Goal: Information Seeking & Learning: Check status

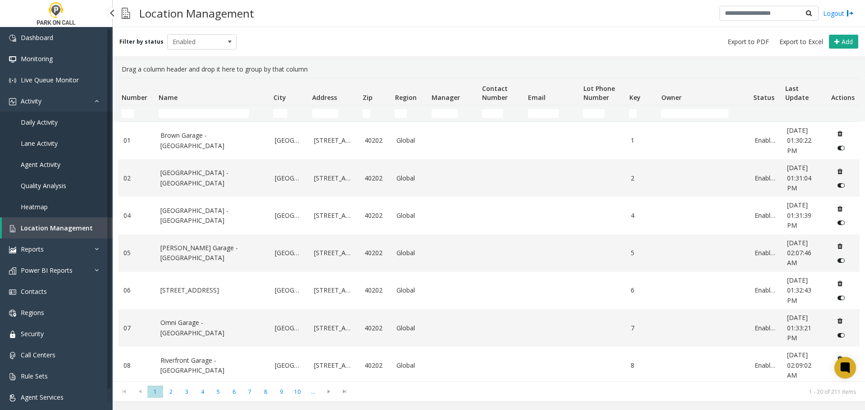
click at [45, 173] on link "Agent Activity" at bounding box center [56, 164] width 113 height 21
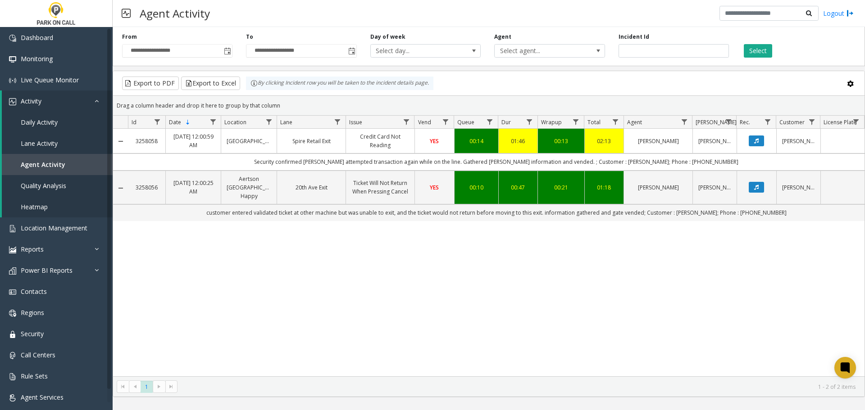
click at [232, 51] on span "**********" at bounding box center [177, 51] width 110 height 14
click at [225, 51] on span "Toggle popup" at bounding box center [227, 51] width 7 height 7
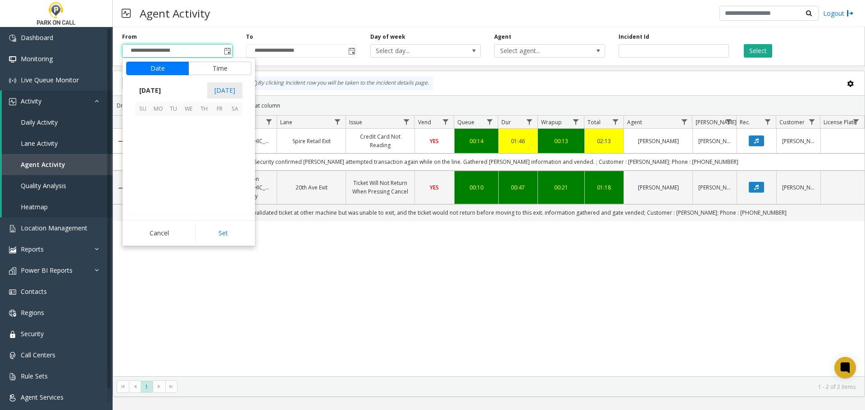
scroll to position [161551, 0]
click at [236, 169] on span "23" at bounding box center [234, 169] width 15 height 15
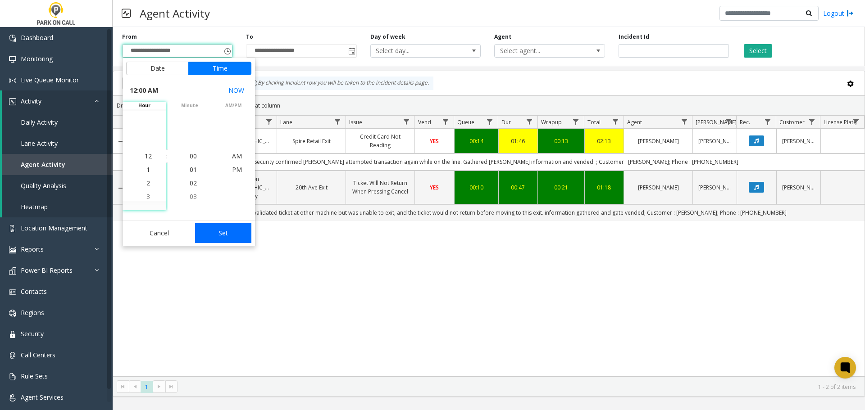
click at [230, 232] on button "Set" at bounding box center [223, 233] width 57 height 20
type input "**********"
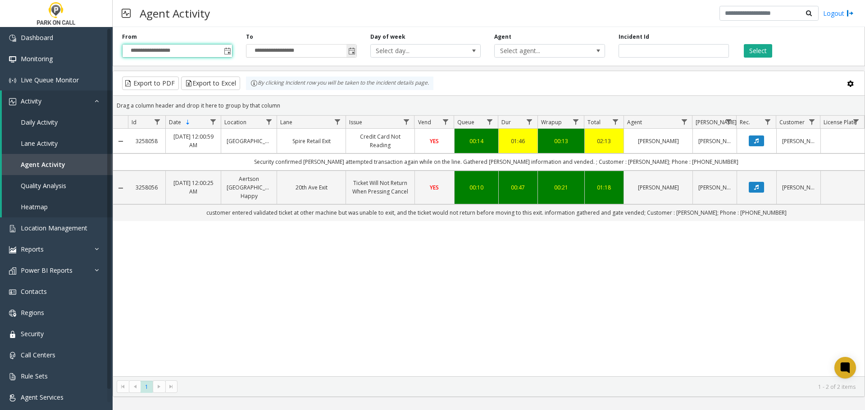
click at [350, 50] on span "Toggle popup" at bounding box center [351, 51] width 7 height 7
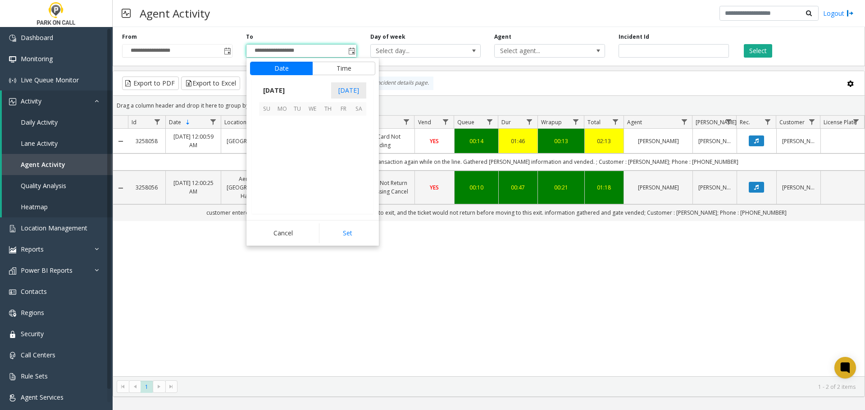
scroll to position [14, 0]
click at [352, 169] on span "23" at bounding box center [358, 169] width 15 height 15
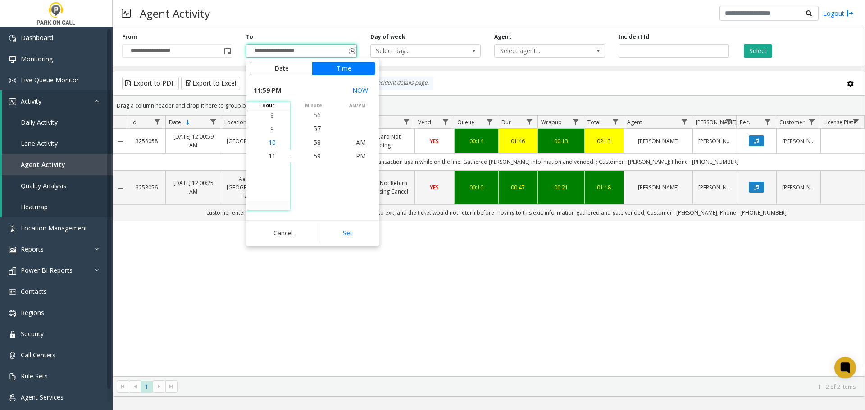
click at [270, 137] on li "10" at bounding box center [272, 143] width 32 height 14
click at [270, 127] on span "8" at bounding box center [272, 129] width 4 height 9
click at [267, 174] on li "9" at bounding box center [272, 170] width 32 height 14
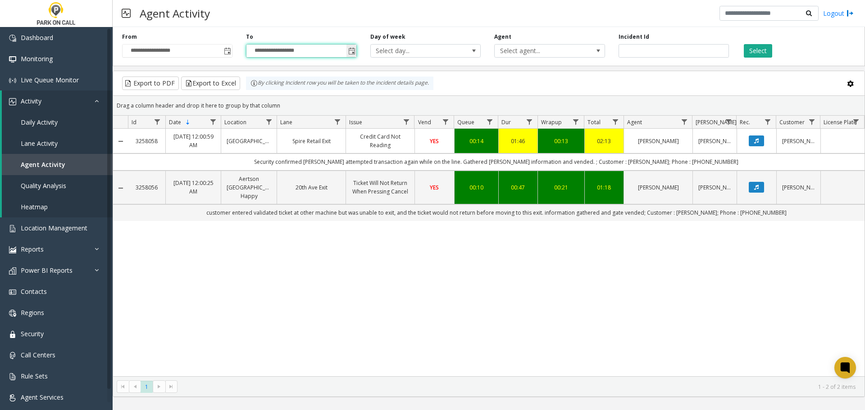
click at [352, 54] on span "Toggle popup" at bounding box center [351, 51] width 7 height 7
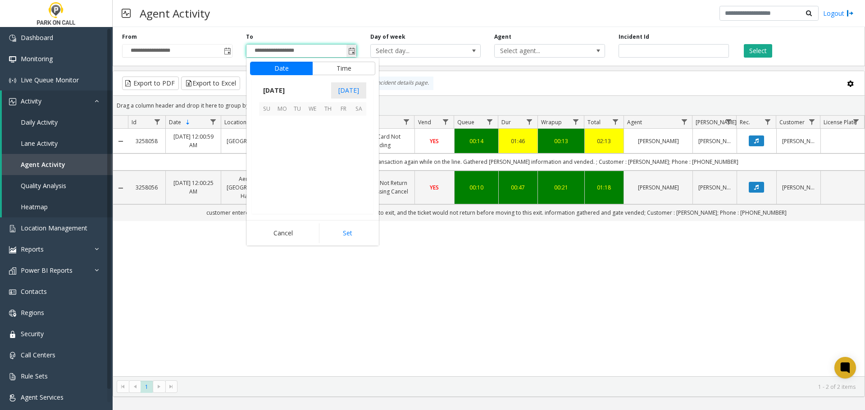
scroll to position [14, 0]
click at [339, 69] on button "Time" at bounding box center [343, 69] width 63 height 14
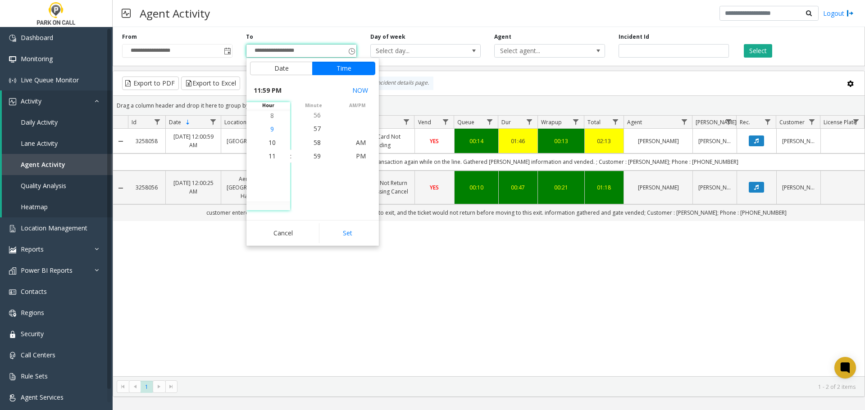
click at [270, 130] on span "9" at bounding box center [272, 129] width 4 height 9
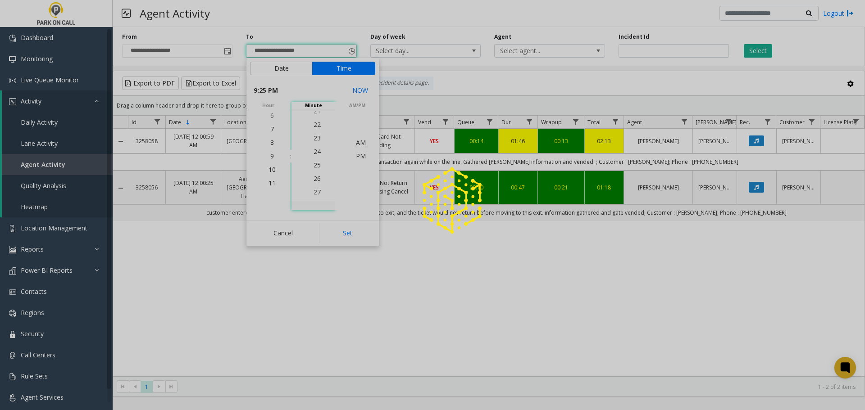
scroll to position [338, 0]
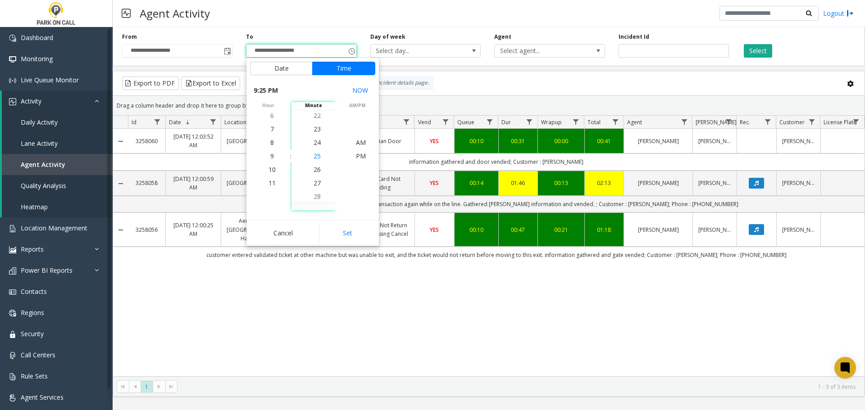
click at [317, 154] on span "25" at bounding box center [316, 156] width 7 height 9
click at [355, 228] on button "Set" at bounding box center [347, 233] width 57 height 20
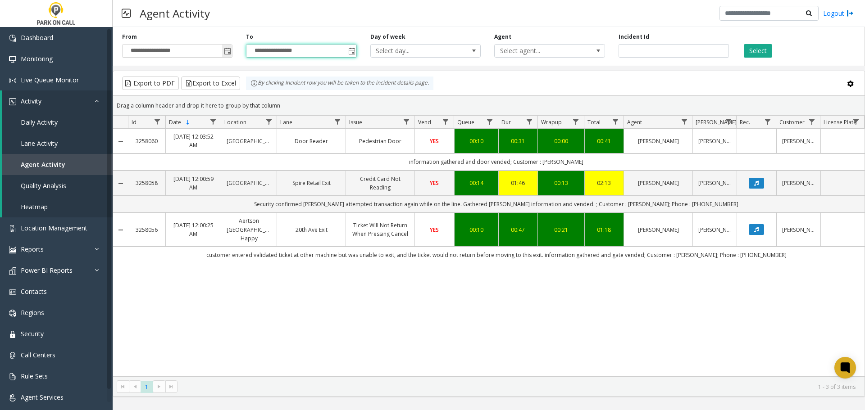
click at [227, 55] on span "Toggle popup" at bounding box center [227, 51] width 7 height 7
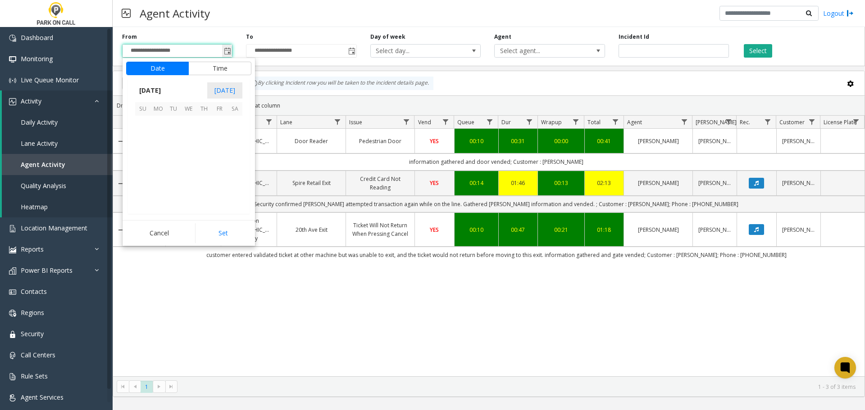
scroll to position [161551, 0]
click at [227, 55] on span "Toggle popup" at bounding box center [227, 51] width 7 height 7
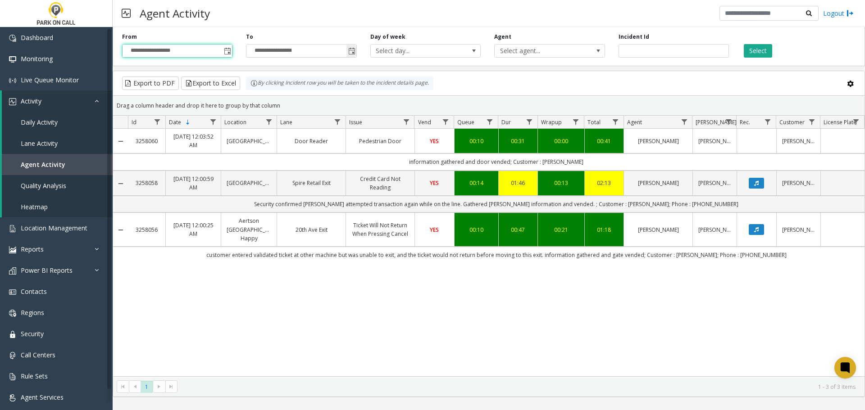
click at [350, 50] on span "Toggle popup" at bounding box center [351, 51] width 7 height 7
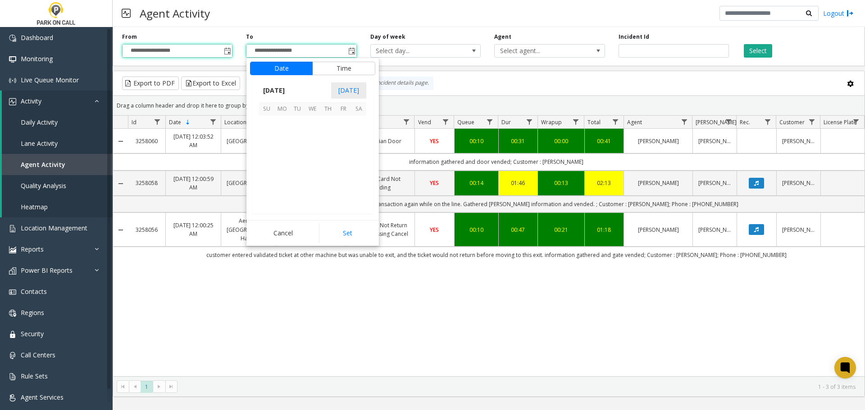
scroll to position [14, 0]
click at [356, 168] on span "23" at bounding box center [358, 169] width 15 height 15
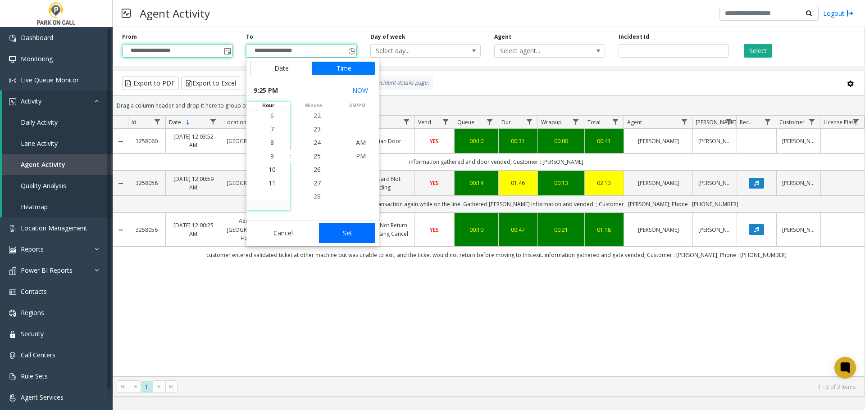
click at [345, 239] on button "Set" at bounding box center [347, 233] width 57 height 20
type input "**********"
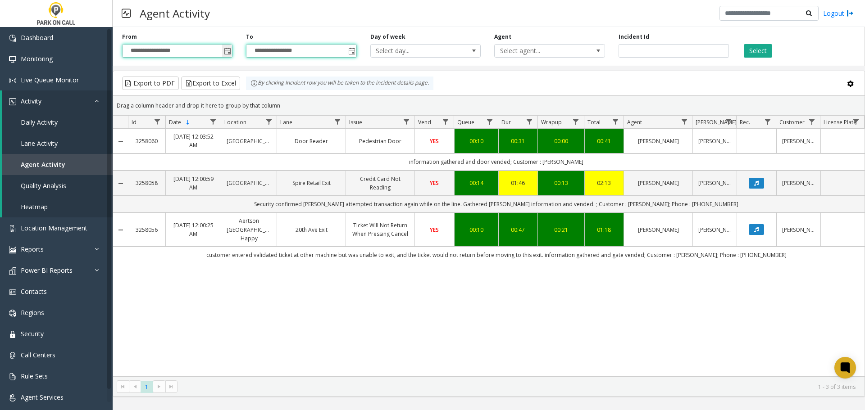
click at [227, 52] on span "Toggle popup" at bounding box center [227, 51] width 7 height 7
click at [223, 47] on span "Toggle popup" at bounding box center [227, 51] width 10 height 14
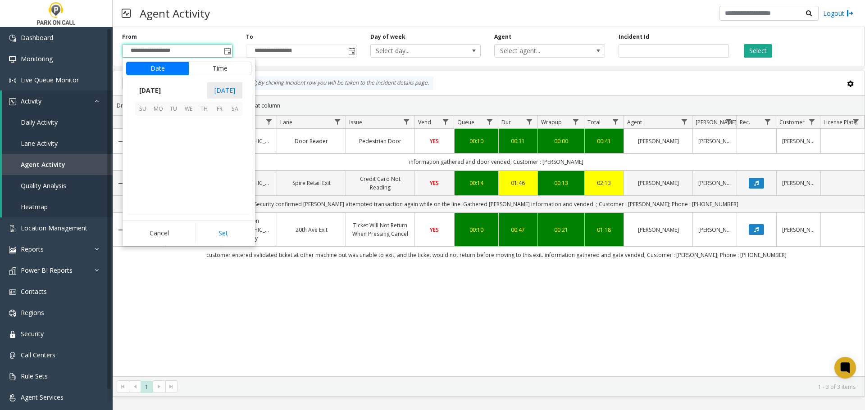
scroll to position [161551, 0]
click at [217, 70] on button "Time" at bounding box center [219, 69] width 63 height 14
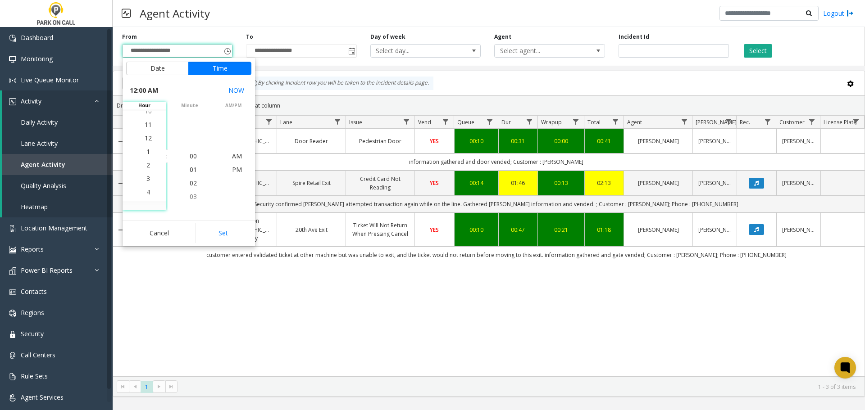
scroll to position [14, 0]
click at [147, 146] on li "9" at bounding box center [148, 143] width 32 height 14
drag, startPoint x: 245, startPoint y: 153, endPoint x: 239, endPoint y: 153, distance: 6.8
click at [243, 153] on li "PM" at bounding box center [237, 157] width 32 height 14
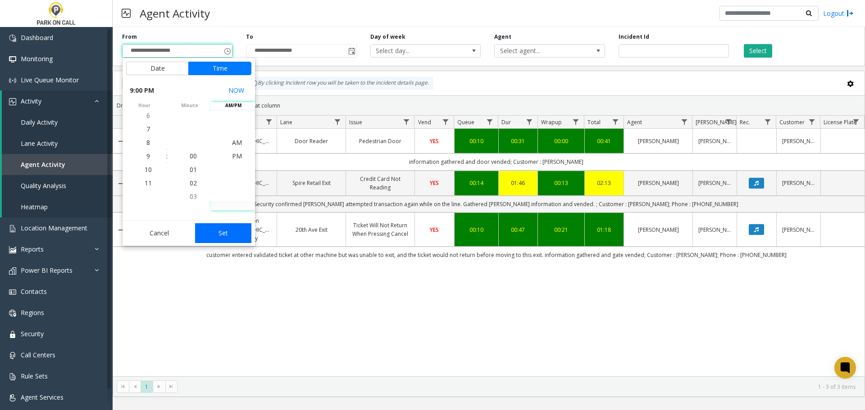
click at [232, 234] on button "Set" at bounding box center [223, 233] width 57 height 20
type input "**********"
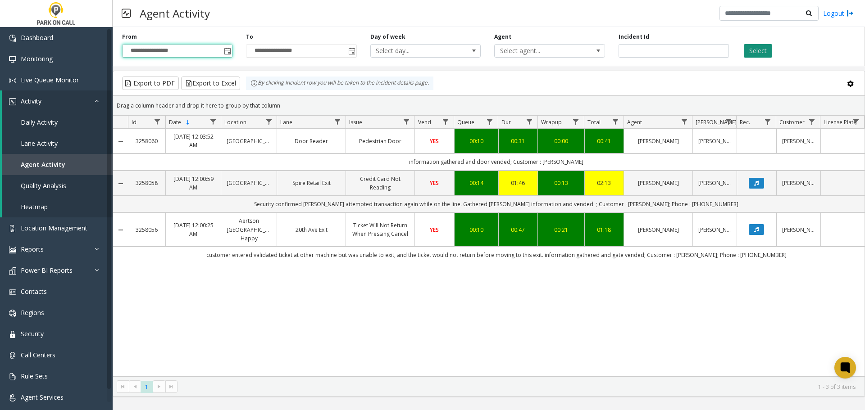
click at [753, 49] on button "Select" at bounding box center [758, 51] width 28 height 14
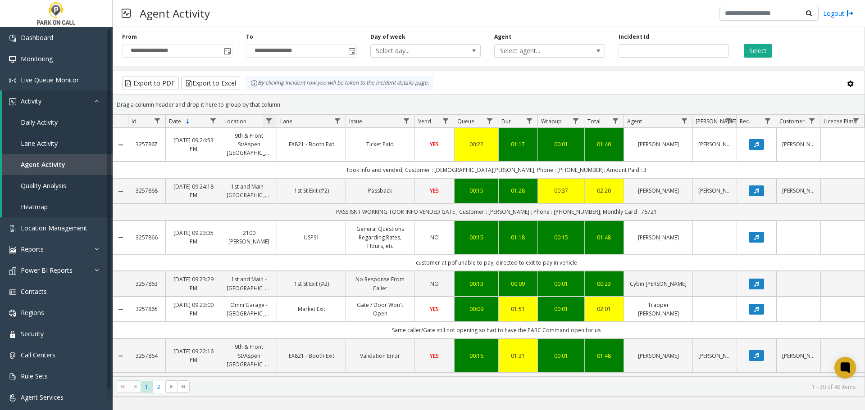
click at [268, 118] on span "Data table" at bounding box center [268, 121] width 7 height 7
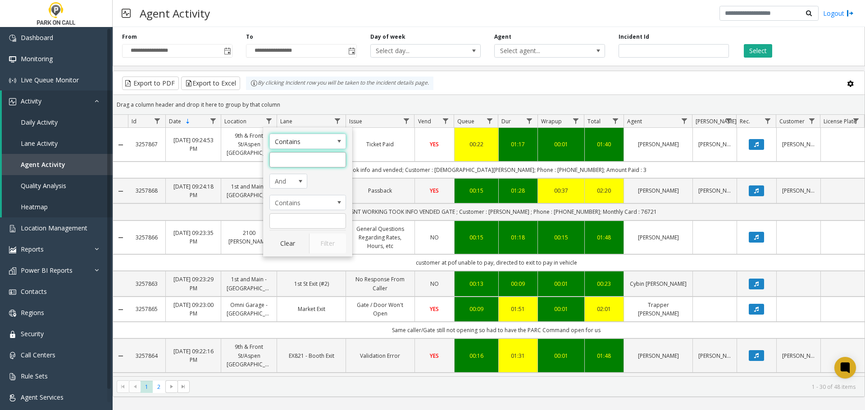
click at [292, 161] on input "Location Filter" at bounding box center [307, 159] width 77 height 15
type input "*******"
click button "Filter" at bounding box center [327, 244] width 37 height 20
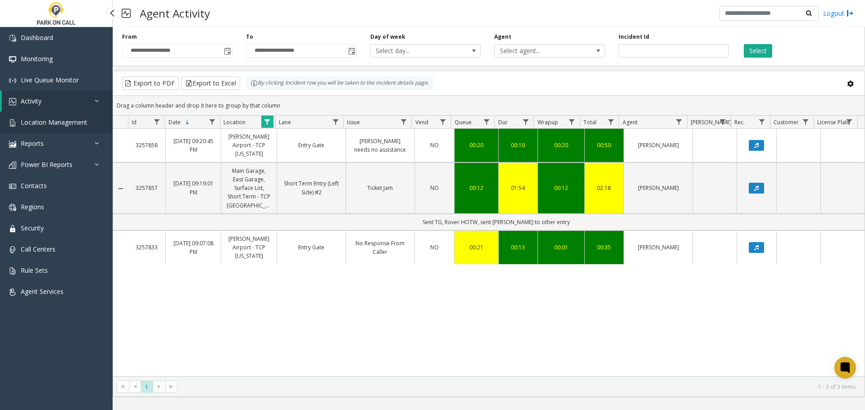
click at [72, 126] on span "Location Management" at bounding box center [54, 122] width 67 height 9
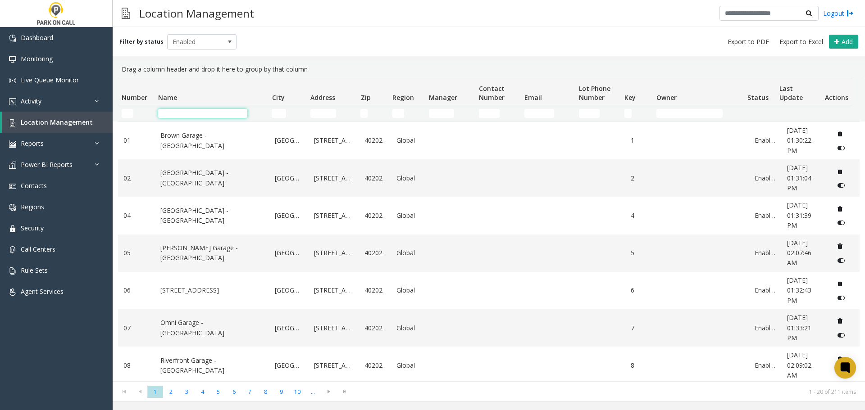
click at [204, 114] on input "Name Filter" at bounding box center [202, 113] width 89 height 9
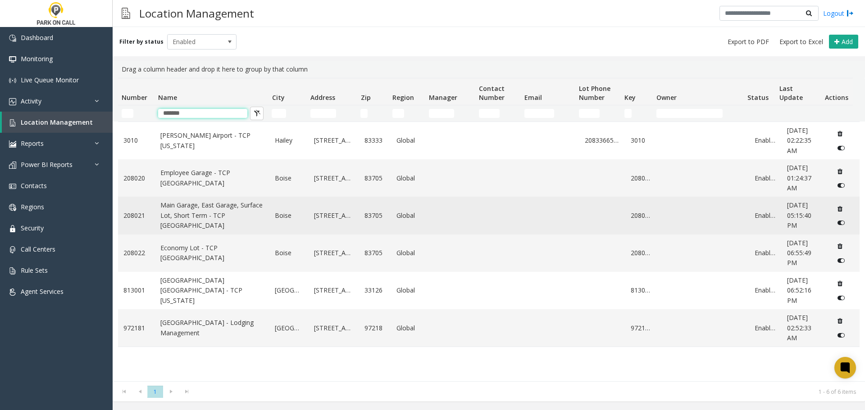
type input "*******"
